Goal: Task Accomplishment & Management: Use online tool/utility

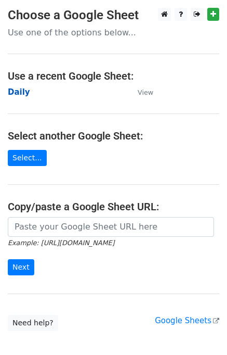
click at [24, 92] on strong "Daily" at bounding box center [19, 91] width 22 height 9
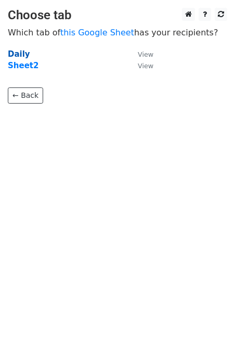
click at [19, 49] on strong "Daily" at bounding box center [19, 53] width 22 height 9
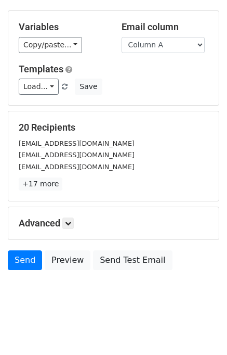
scroll to position [48, 0]
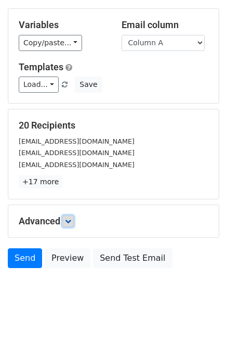
click at [71, 219] on icon at bounding box center [68, 221] width 6 height 6
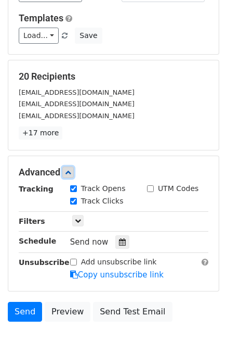
scroll to position [133, 0]
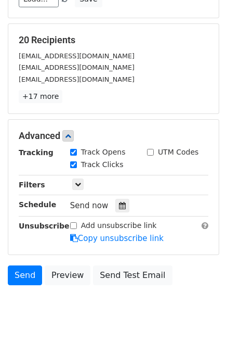
click at [133, 199] on div "Send now" at bounding box center [131, 206] width 122 height 14
click at [119, 206] on icon at bounding box center [122, 205] width 7 height 7
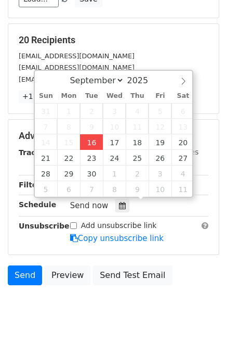
type input "2025-09-16 14:38"
type input "02"
type input "38"
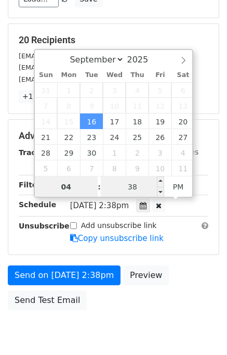
type input "04"
type input "2025-09-16 16:38"
click at [128, 188] on input "38" at bounding box center [132, 186] width 63 height 21
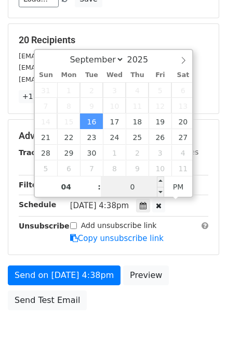
type input "00"
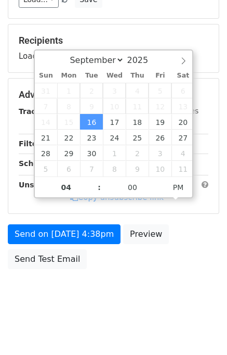
type input "2025-09-16 16:00"
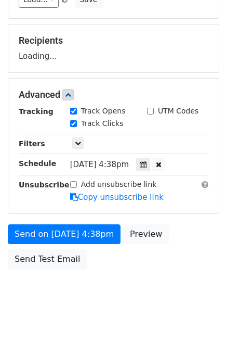
click at [183, 256] on div "Send on Sep 16 at 4:38pm Preview Send Test Email" at bounding box center [113, 249] width 227 height 50
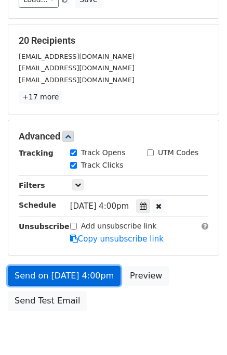
click at [85, 269] on link "Send on Sep 16 at 4:00pm" at bounding box center [64, 276] width 113 height 20
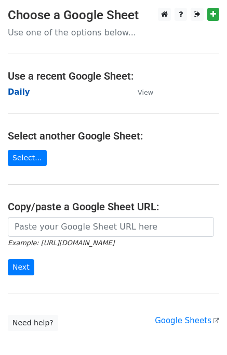
click at [23, 92] on strong "Daily" at bounding box center [19, 91] width 22 height 9
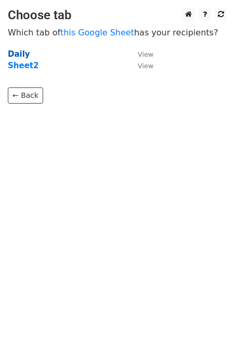
click at [14, 53] on strong "Daily" at bounding box center [19, 53] width 22 height 9
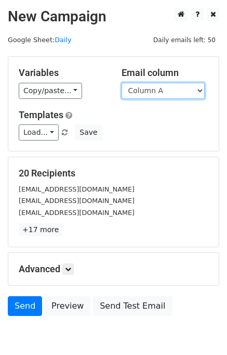
click at [154, 94] on select "Column A Column B Column C Column D Column E" at bounding box center [163, 91] width 83 height 16
select select "Column B"
click at [122, 83] on select "Column A Column B Column C Column D Column E" at bounding box center [163, 91] width 83 height 16
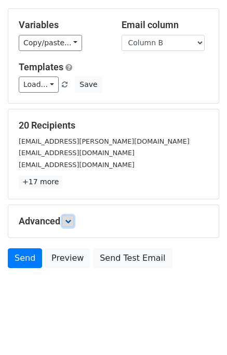
click at [71, 220] on icon at bounding box center [68, 221] width 6 height 6
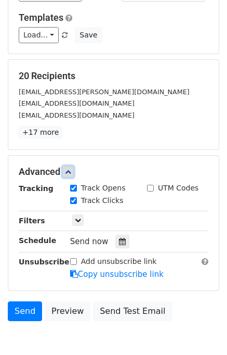
scroll to position [139, 0]
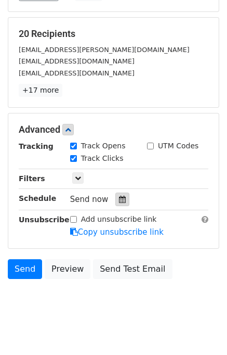
click at [119, 197] on icon at bounding box center [122, 199] width 7 height 7
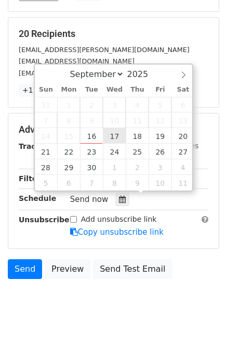
type input "2025-09-17 12:00"
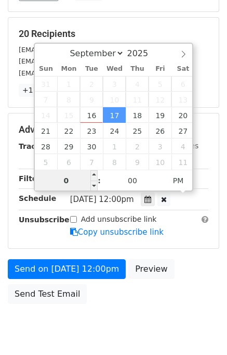
type input "05"
type input "2025-09-17 17:00"
click at [194, 275] on div "Send on Sep 17 at 12:00pm Preview Send Test Email" at bounding box center [113, 284] width 227 height 50
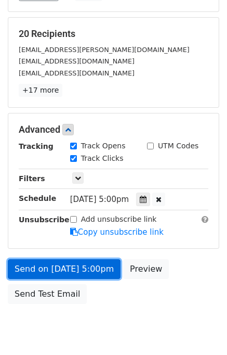
click at [92, 269] on link "Send on Sep 17 at 5:00pm" at bounding box center [64, 269] width 113 height 20
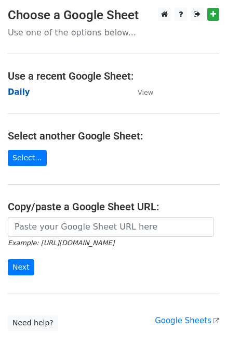
click at [21, 92] on strong "Daily" at bounding box center [19, 91] width 22 height 9
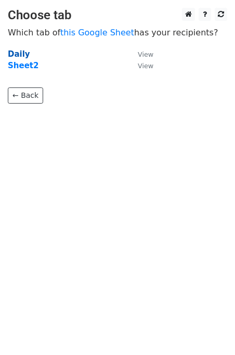
click at [19, 54] on strong "Daily" at bounding box center [19, 53] width 22 height 9
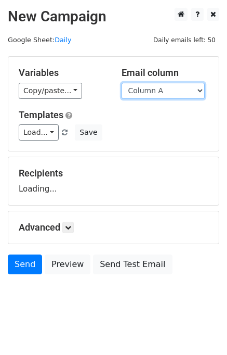
click at [164, 90] on select "Column A Column B Column C Column D Column E" at bounding box center [163, 91] width 83 height 16
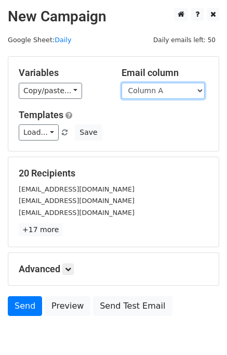
click at [164, 92] on select "Column A Column B Column C Column D Column E" at bounding box center [163, 91] width 83 height 16
select select "Column C"
click at [122, 83] on select "Column A Column B Column C Column D Column E" at bounding box center [163, 91] width 83 height 16
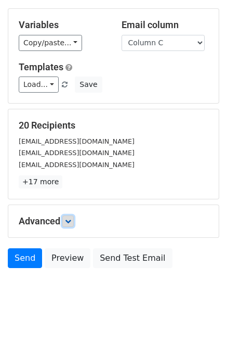
click at [65, 222] on link at bounding box center [67, 220] width 11 height 11
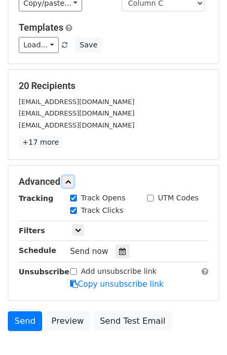
scroll to position [132, 0]
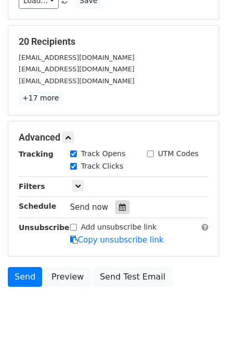
click at [119, 203] on icon at bounding box center [122, 206] width 7 height 7
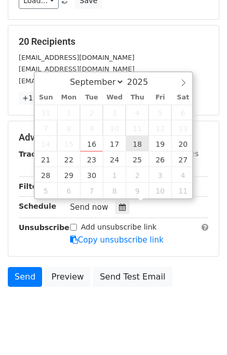
type input "2025-09-18 12:00"
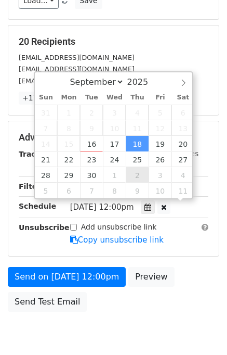
scroll to position [0, 0]
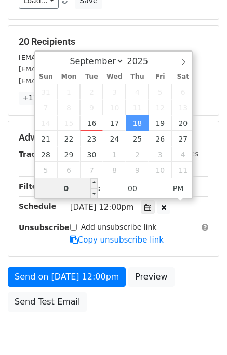
type input "06"
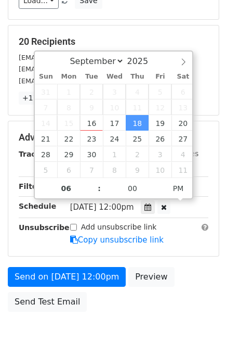
type input "2025-09-18 18:00"
click at [186, 275] on div "Send on Sep 18 at 12:00pm Preview Send Test Email" at bounding box center [113, 292] width 227 height 50
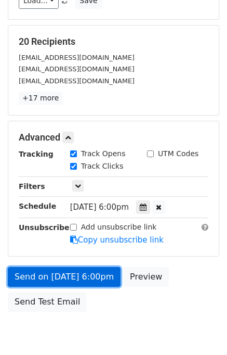
click at [79, 278] on link "Send on Sep 18 at 6:00pm" at bounding box center [64, 277] width 113 height 20
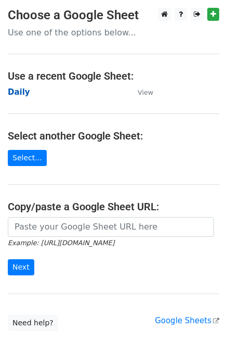
click at [18, 92] on strong "Daily" at bounding box center [19, 91] width 22 height 9
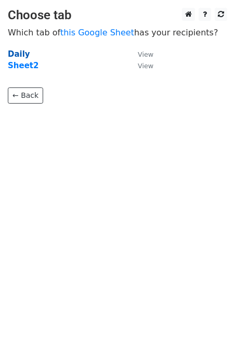
click at [22, 55] on strong "Daily" at bounding box center [19, 53] width 22 height 9
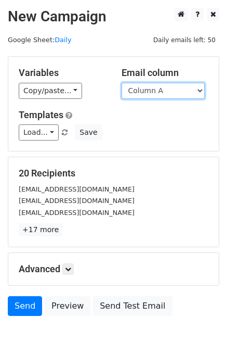
click at [162, 92] on select "Column A Column B Column C Column D Column E" at bounding box center [163, 91] width 83 height 16
select select "Column D"
click at [122, 83] on select "Column A Column B Column C Column D Column E" at bounding box center [163, 91] width 83 height 16
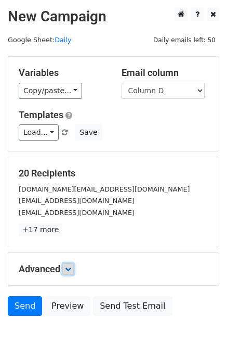
click at [74, 267] on link at bounding box center [67, 268] width 11 height 11
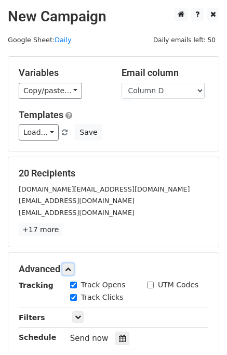
scroll to position [104, 0]
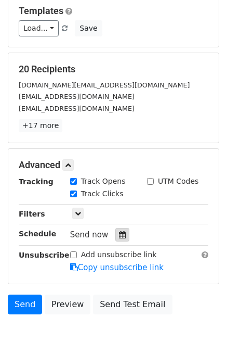
click at [120, 231] on div at bounding box center [123, 235] width 14 height 14
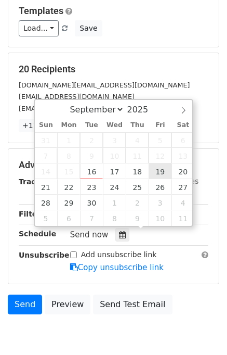
type input "2025-09-19 12:00"
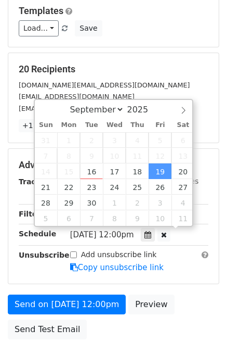
scroll to position [0, 0]
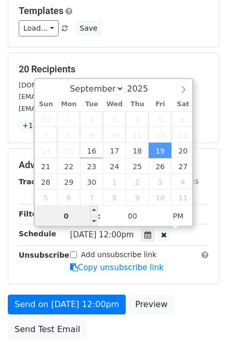
type input "07"
type input "2025-09-19 19:00"
click at [184, 277] on div "Advanced Tracking Track Opens UTM Codes Track Clicks Filters Only include sprea…" at bounding box center [113, 216] width 211 height 135
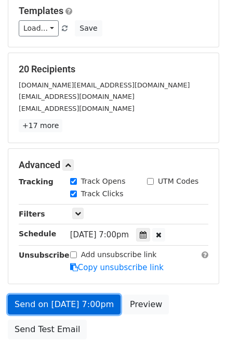
click at [42, 303] on link "Send on Sep 19 at 7:00pm" at bounding box center [64, 305] width 113 height 20
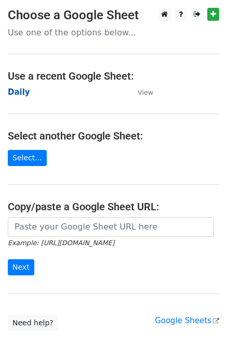
click at [17, 93] on strong "Daily" at bounding box center [19, 91] width 22 height 9
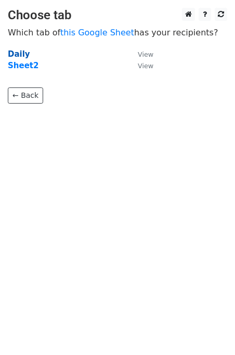
click at [12, 55] on strong "Daily" at bounding box center [19, 53] width 22 height 9
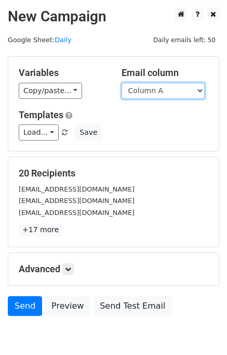
click at [182, 92] on select "Column A Column B Column C Column D Column E" at bounding box center [163, 91] width 83 height 16
select select "Column E"
click at [122, 83] on select "Column A Column B Column C Column D Column E" at bounding box center [163, 91] width 83 height 16
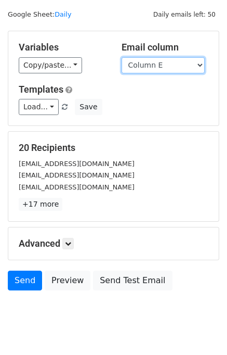
scroll to position [48, 0]
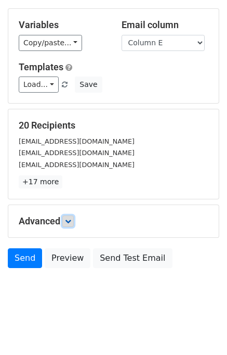
click at [69, 221] on icon at bounding box center [68, 221] width 6 height 6
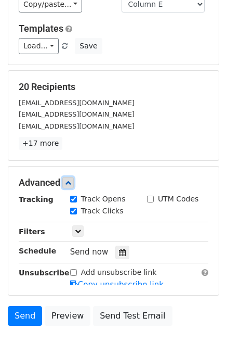
scroll to position [131, 0]
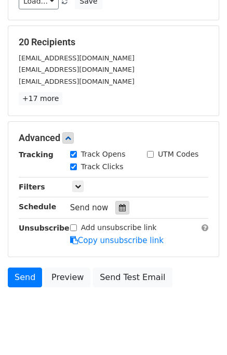
click at [119, 207] on icon at bounding box center [122, 207] width 7 height 7
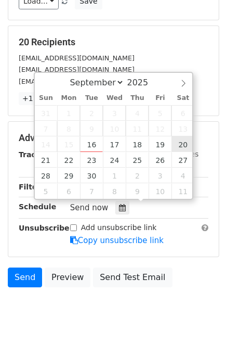
type input "[DATE] 12:00"
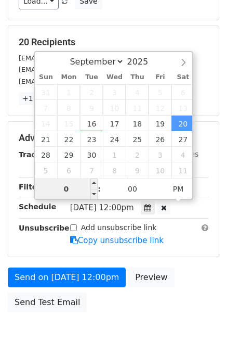
type input "08"
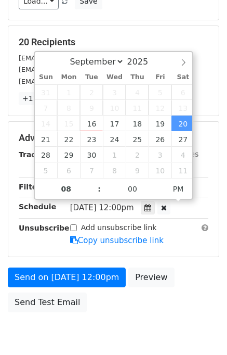
type input "[DATE] 20:00"
click at [184, 284] on div "Send on [DATE] 12:00pm Preview Send Test Email" at bounding box center [113, 292] width 227 height 50
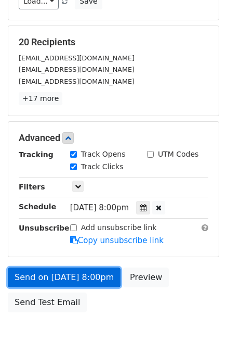
click at [86, 274] on link "Send on [DATE] 8:00pm" at bounding box center [64, 277] width 113 height 20
